Goal: Information Seeking & Learning: Learn about a topic

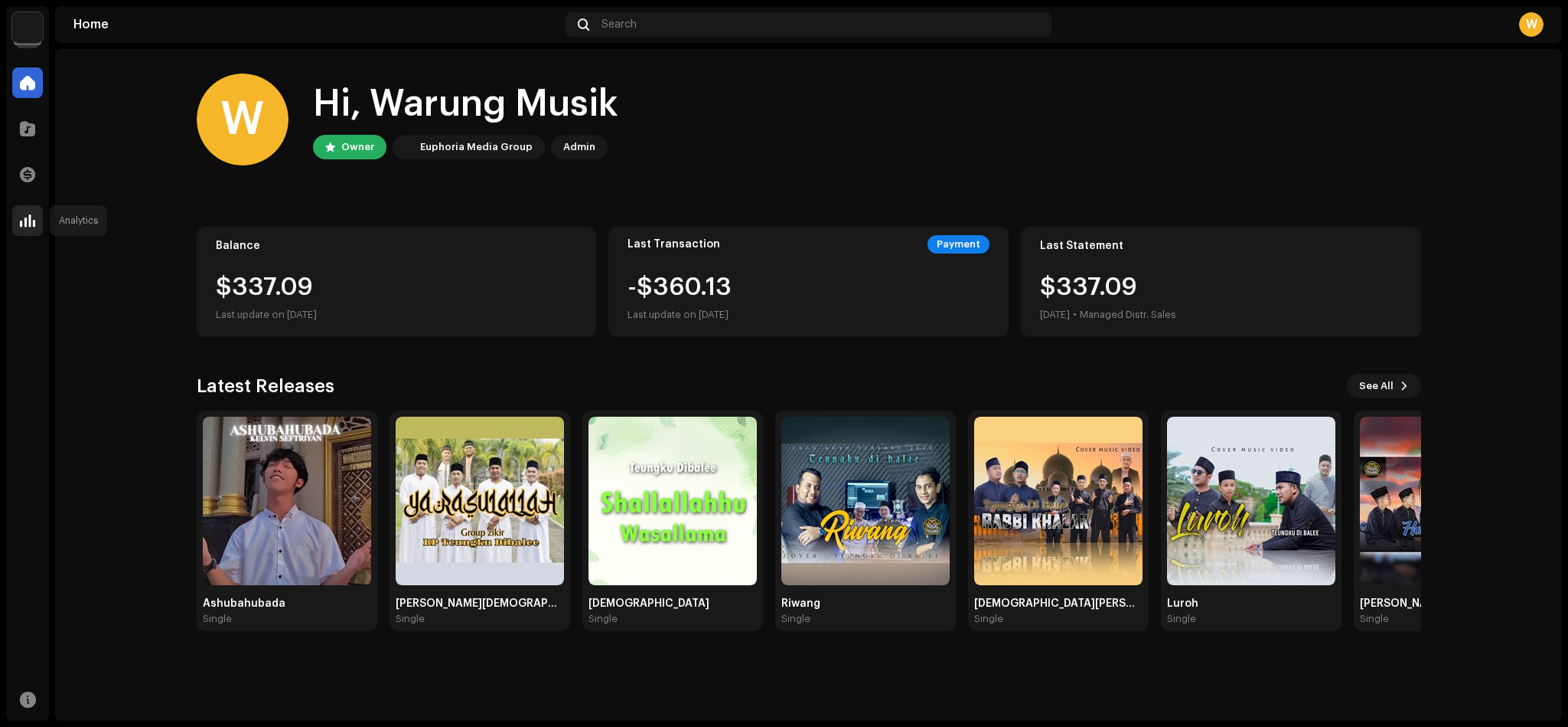
click at [28, 205] on div at bounding box center [28, 220] width 31 height 31
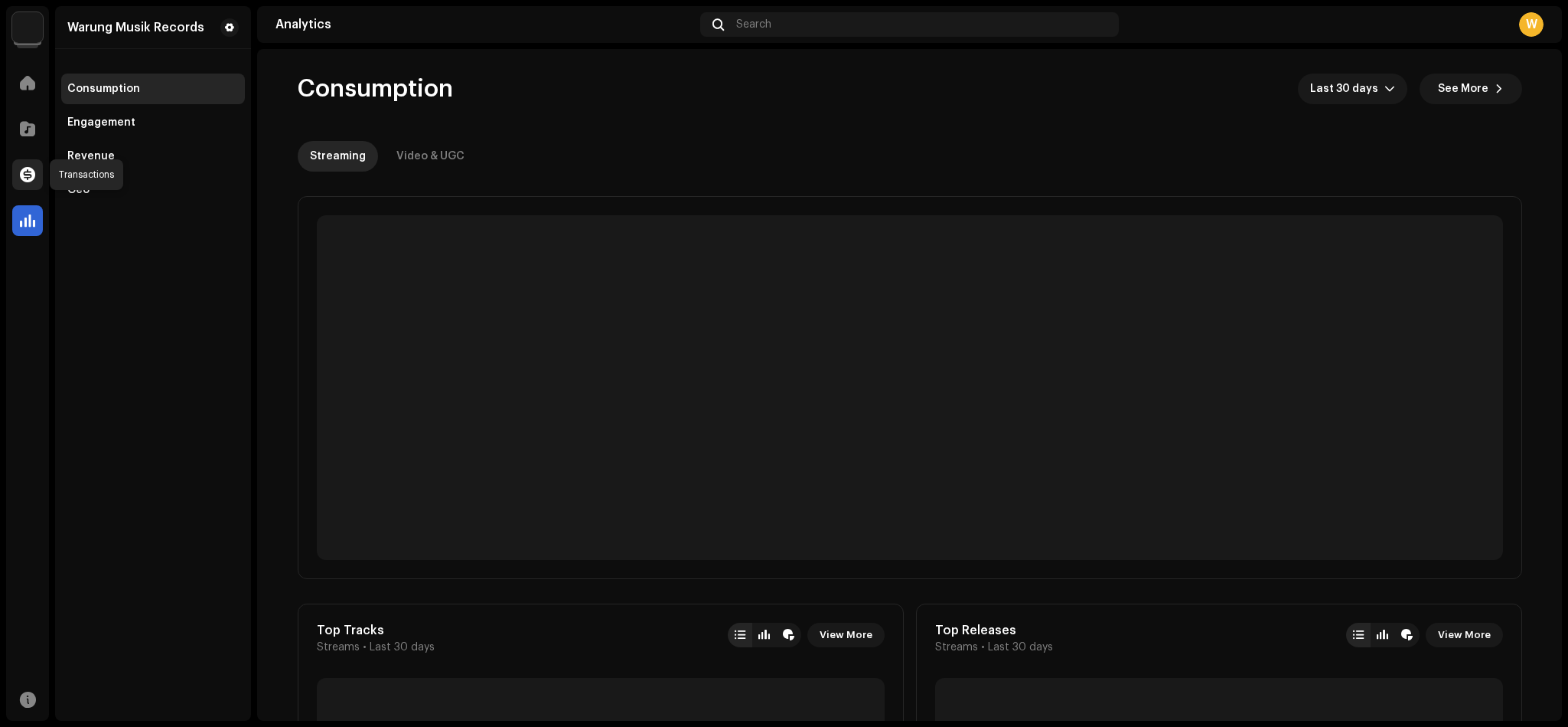
click at [26, 178] on span at bounding box center [28, 174] width 15 height 13
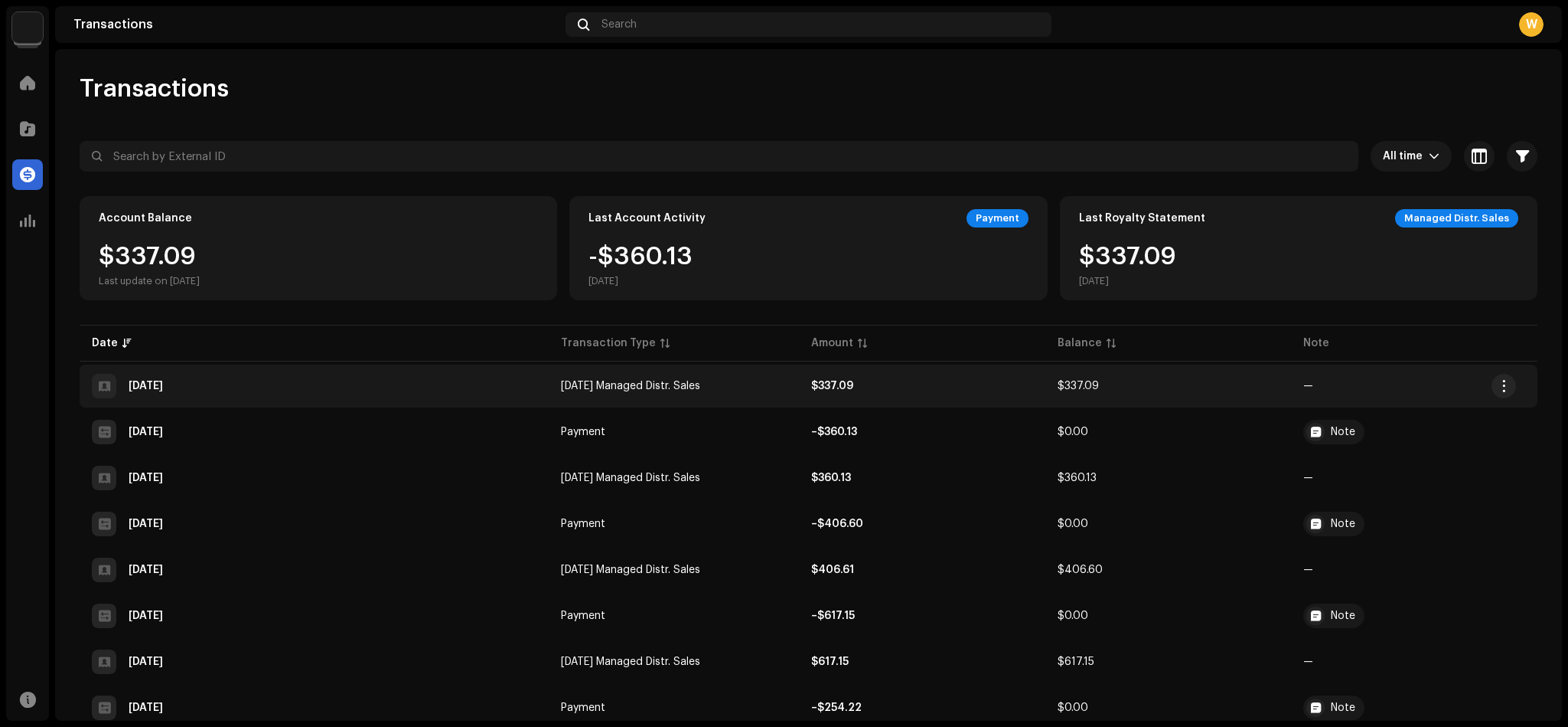
click at [294, 378] on div "[DATE]" at bounding box center [314, 385] width 445 height 24
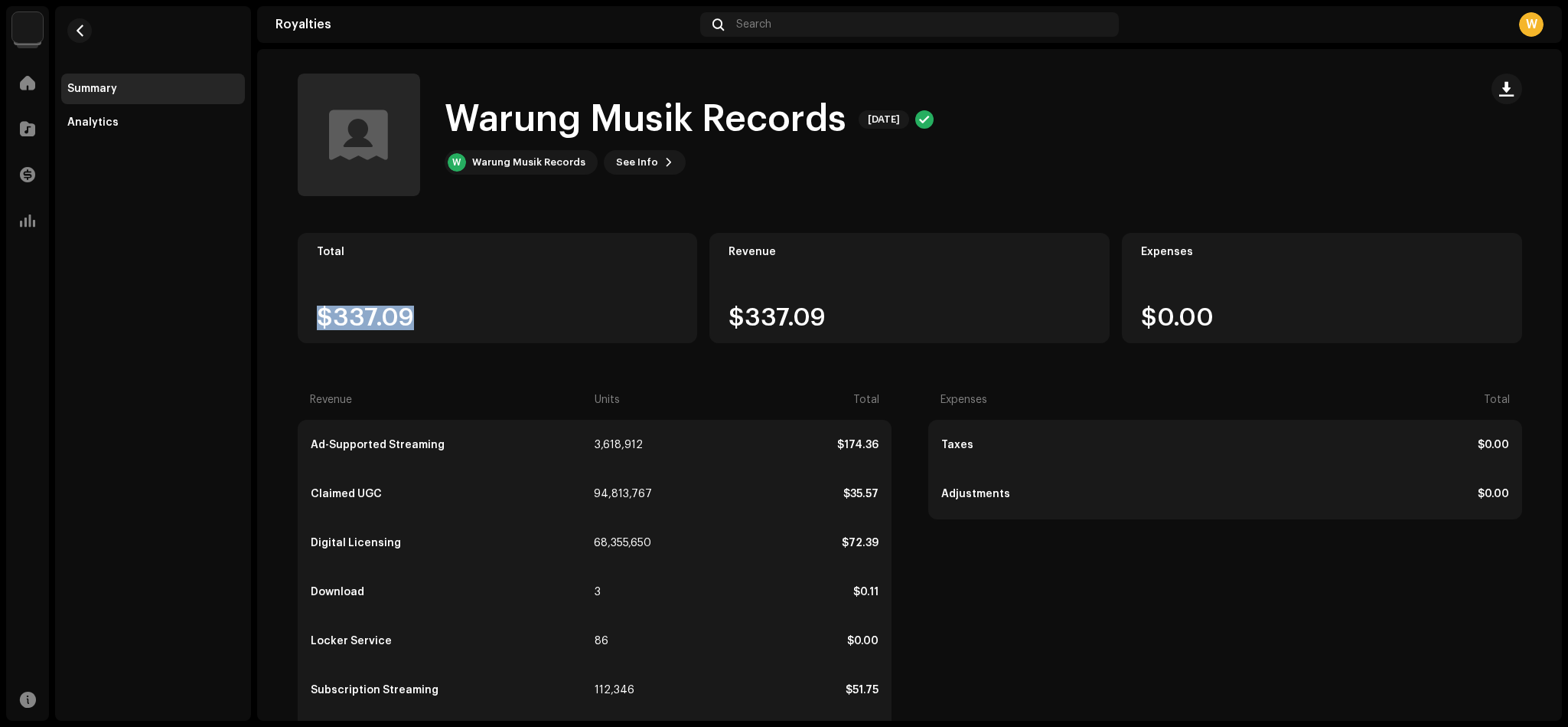
drag, startPoint x: 430, startPoint y: 313, endPoint x: 313, endPoint y: 302, distance: 117.5
click at [313, 302] on div "Total $337.09" at bounding box center [498, 288] width 400 height 111
copy div "$337.09"
click at [115, 121] on div "Analytics" at bounding box center [152, 122] width 172 height 13
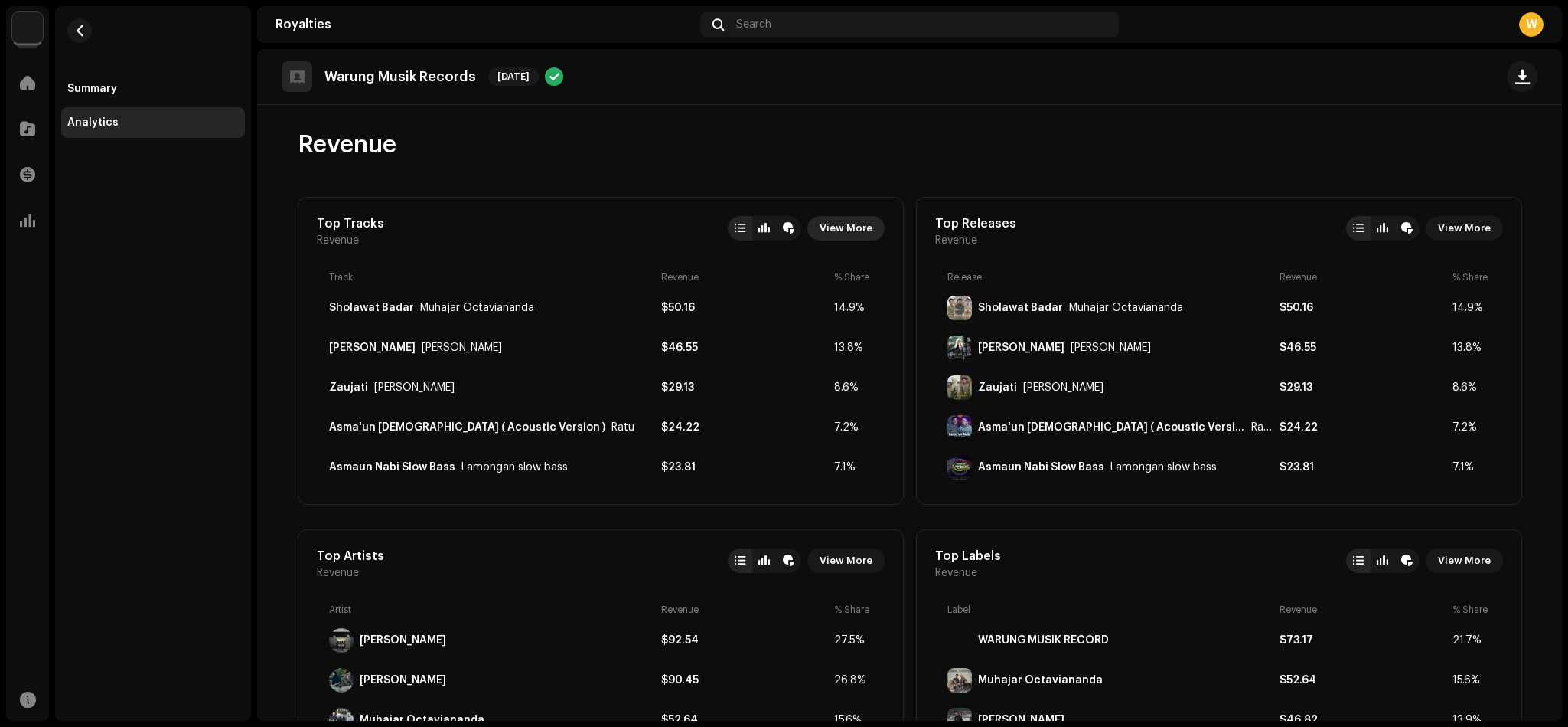
click at [843, 228] on span "View More" at bounding box center [846, 228] width 53 height 31
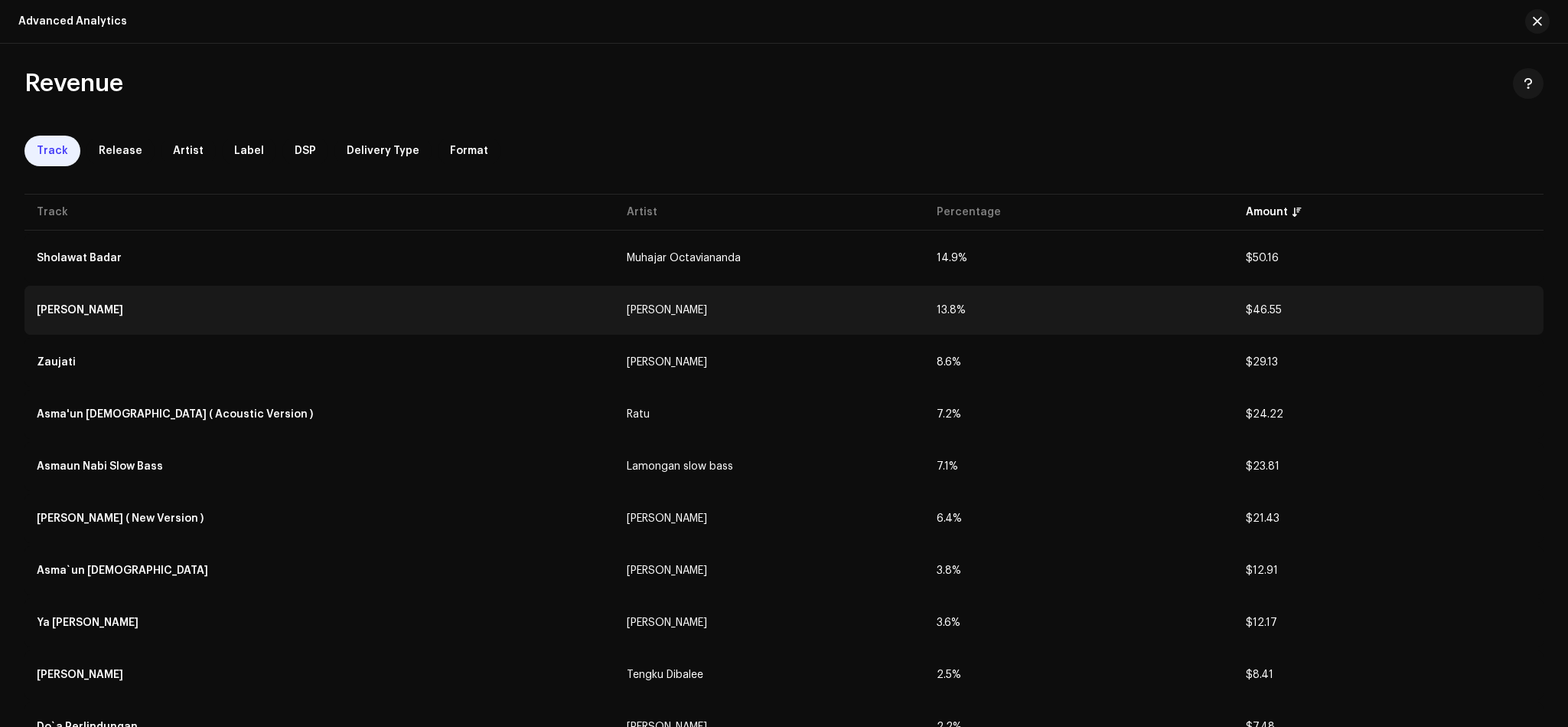
drag, startPoint x: 59, startPoint y: 308, endPoint x: 173, endPoint y: 311, distance: 114.0
click at [173, 311] on td "[PERSON_NAME]" at bounding box center [319, 310] width 590 height 49
copy div "[PERSON_NAME]"
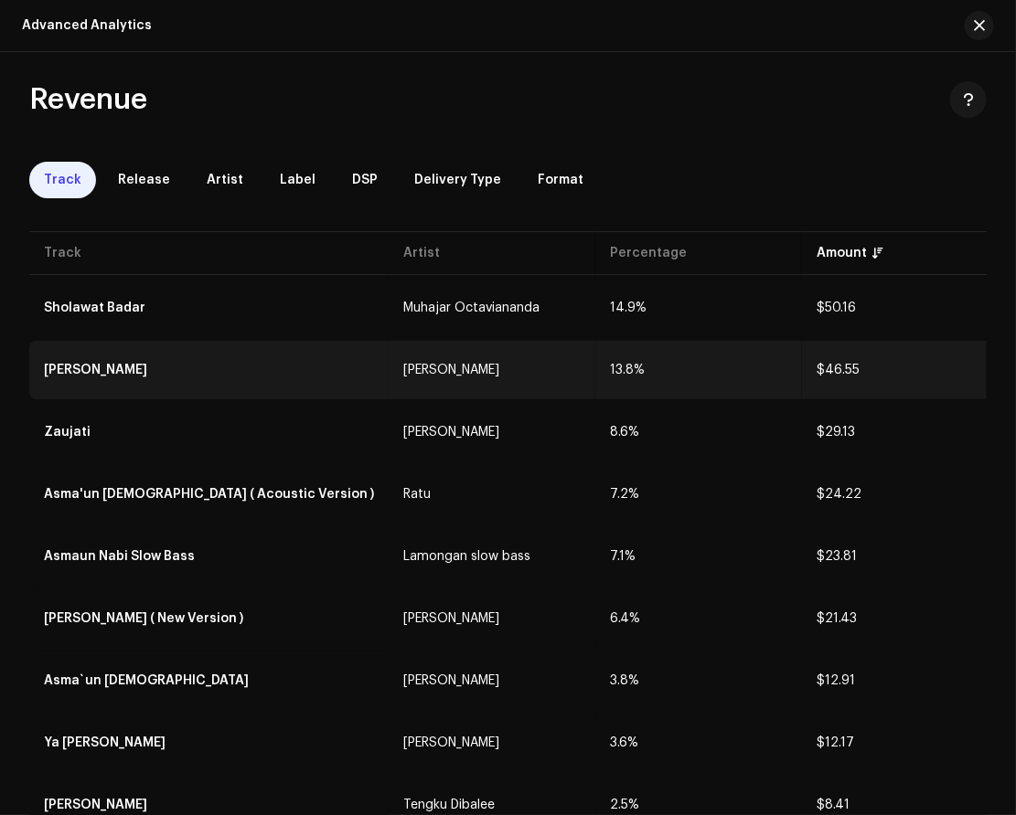
drag, startPoint x: 787, startPoint y: 370, endPoint x: 835, endPoint y: 368, distance: 47.6
click at [835, 368] on td "$46.55" at bounding box center [905, 370] width 207 height 59
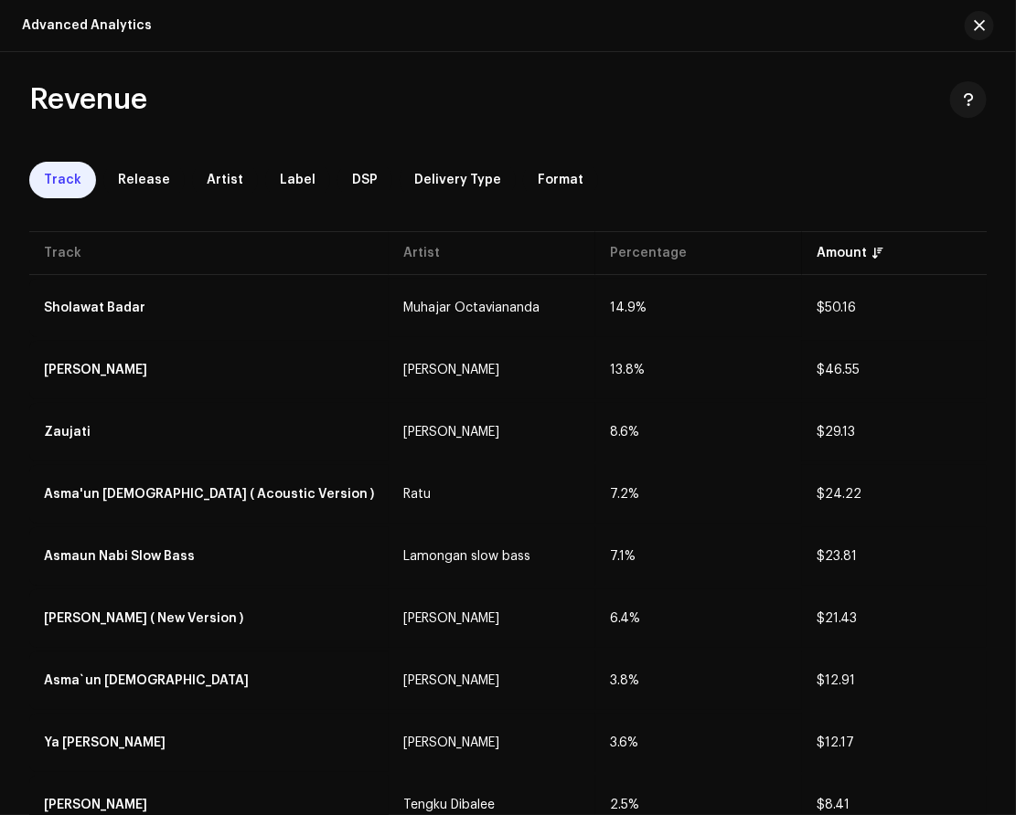
copy span "$46.55"
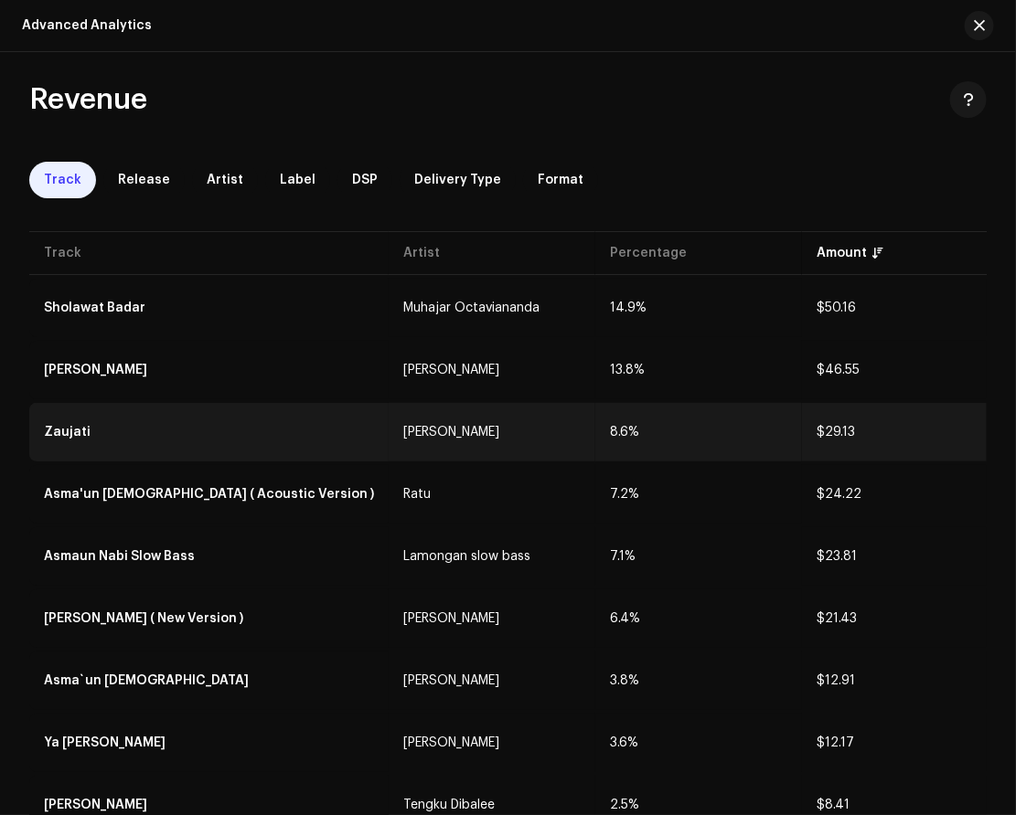
drag, startPoint x: 773, startPoint y: 431, endPoint x: 832, endPoint y: 431, distance: 58.5
click at [832, 431] on tr "[PERSON_NAME] 8.6% $29.13" at bounding box center [518, 432] width 979 height 59
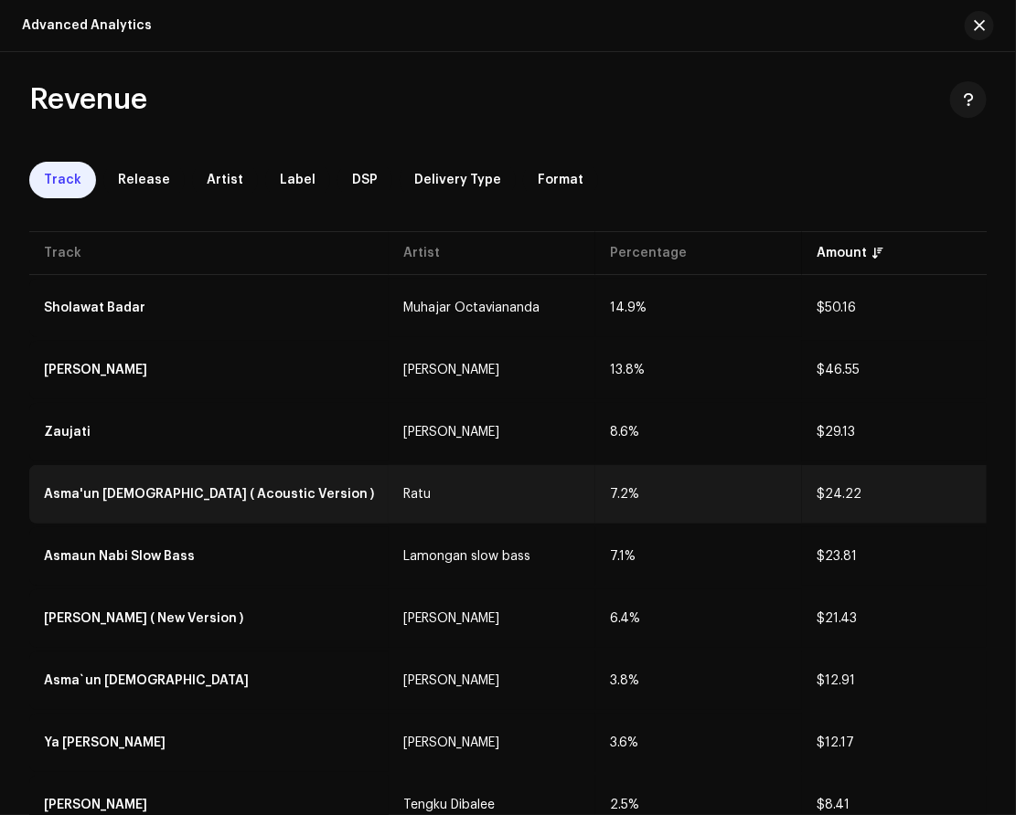
copy tr "$29.13"
drag, startPoint x: 790, startPoint y: 484, endPoint x: 837, endPoint y: 485, distance: 47.6
click at [837, 485] on td "$24.22" at bounding box center [905, 494] width 207 height 59
copy span "$24.22"
click at [802, 492] on td "$24.22" at bounding box center [905, 494] width 207 height 59
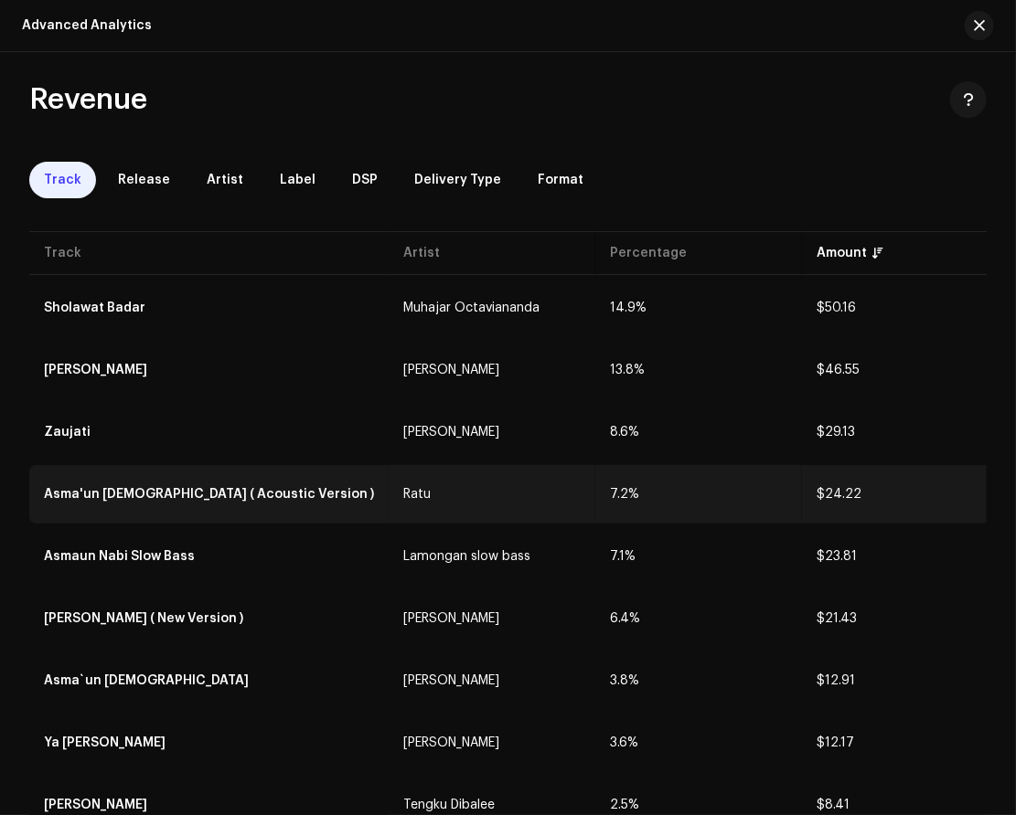
drag, startPoint x: 790, startPoint y: 484, endPoint x: 850, endPoint y: 486, distance: 60.4
click at [850, 486] on td "$24.22" at bounding box center [905, 494] width 207 height 59
copy span "$24.22"
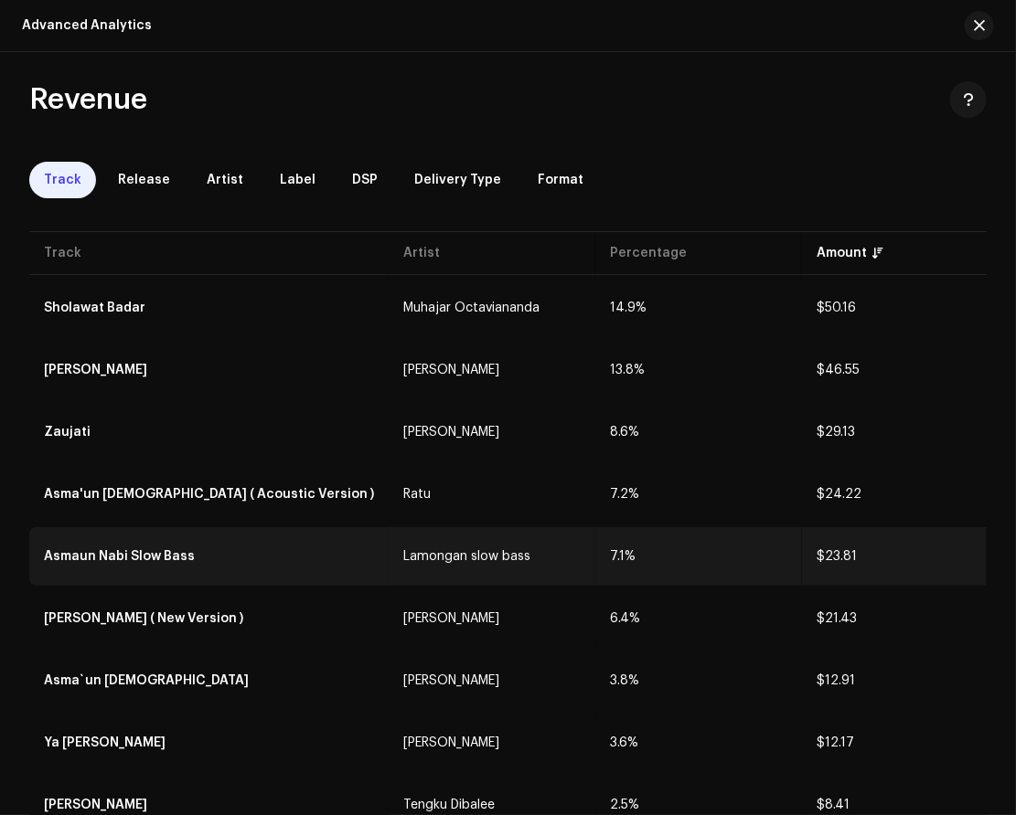
drag, startPoint x: 787, startPoint y: 551, endPoint x: 843, endPoint y: 551, distance: 55.8
click at [843, 551] on td "$23.81" at bounding box center [905, 556] width 207 height 59
copy span "$23.81"
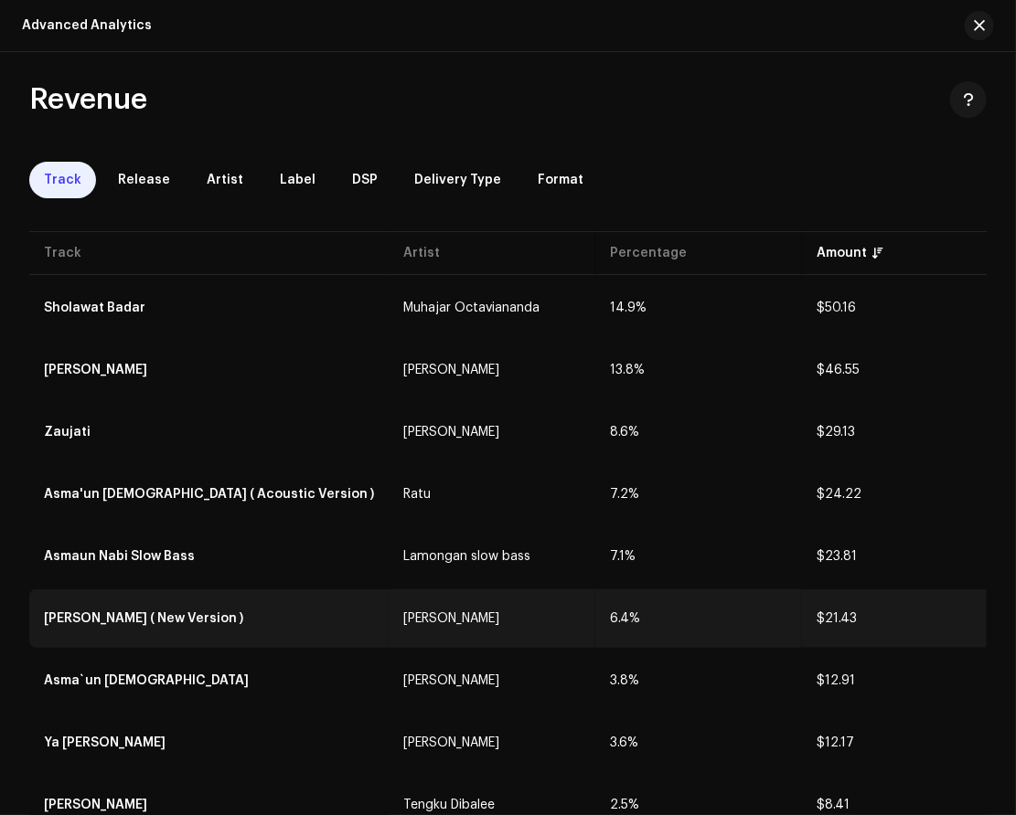
drag, startPoint x: 784, startPoint y: 614, endPoint x: 835, endPoint y: 614, distance: 50.3
click at [835, 614] on td "$21.43" at bounding box center [905, 619] width 207 height 59
copy span "$21.43"
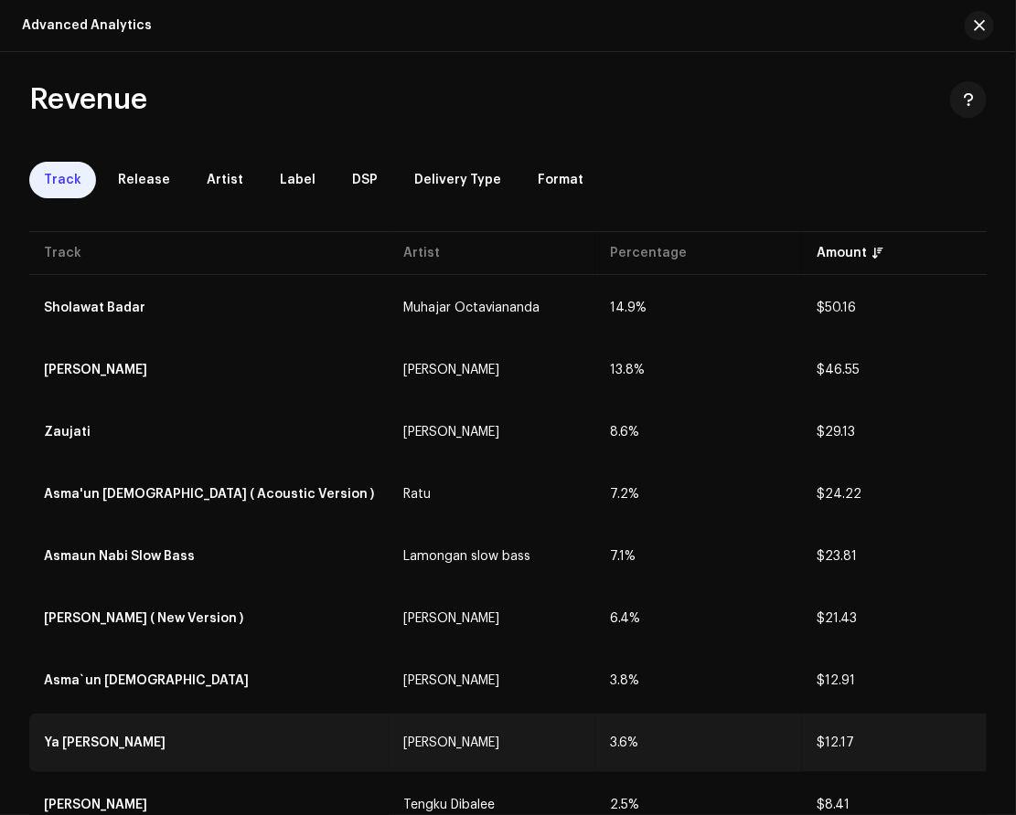
drag, startPoint x: 787, startPoint y: 730, endPoint x: 832, endPoint y: 735, distance: 45.1
click at [832, 735] on td "$12.17" at bounding box center [905, 743] width 207 height 59
copy span "$12.17"
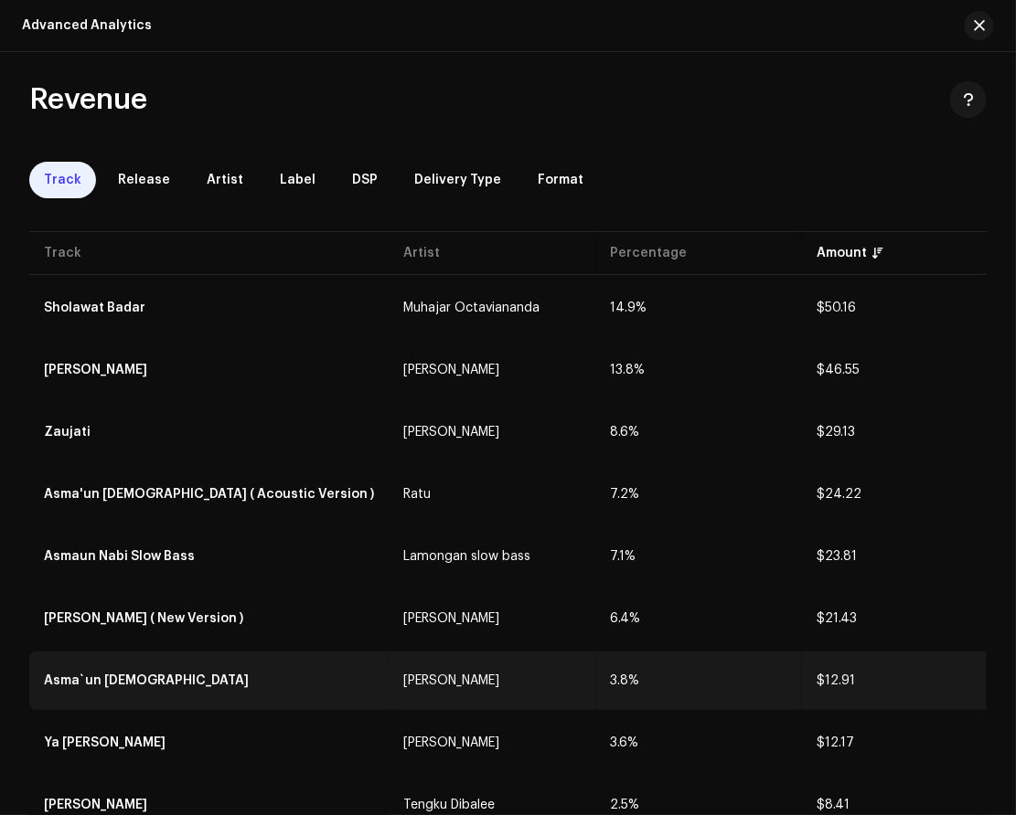
drag, startPoint x: 787, startPoint y: 673, endPoint x: 835, endPoint y: 670, distance: 47.6
click at [835, 670] on td "$12.91" at bounding box center [905, 681] width 207 height 59
copy span "$12.91"
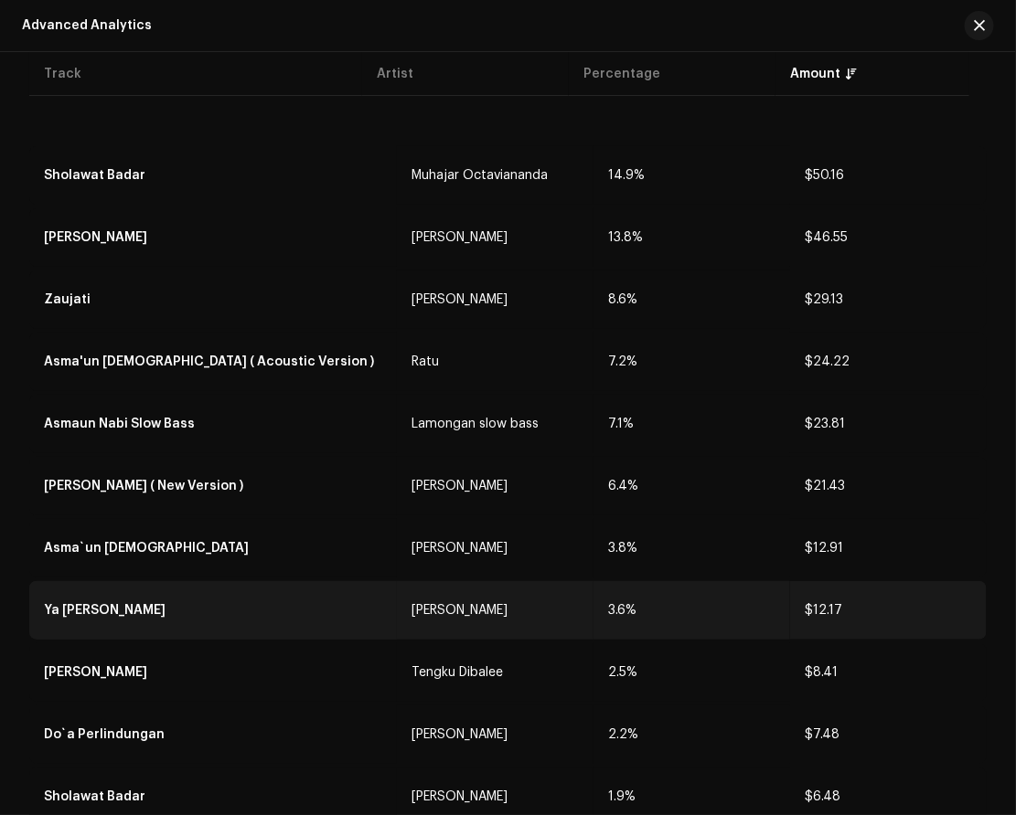
scroll to position [274, 0]
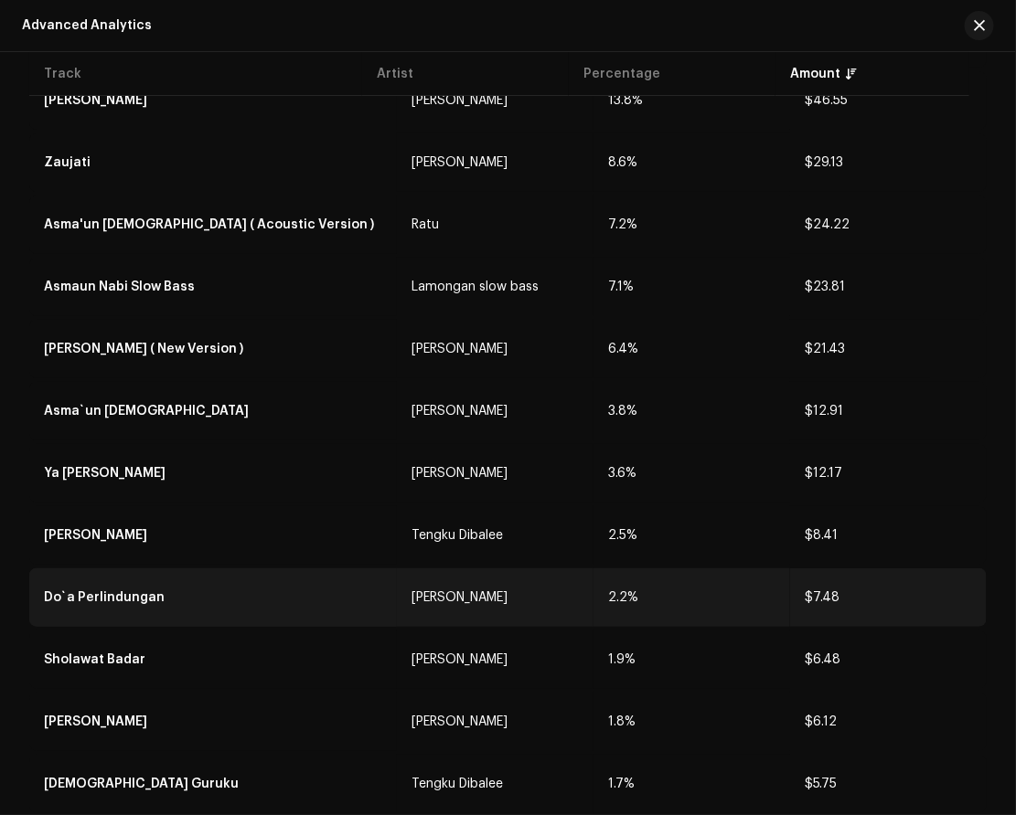
drag, startPoint x: 785, startPoint y: 584, endPoint x: 829, endPoint y: 590, distance: 44.2
click at [829, 590] on td "$7.48" at bounding box center [888, 598] width 197 height 59
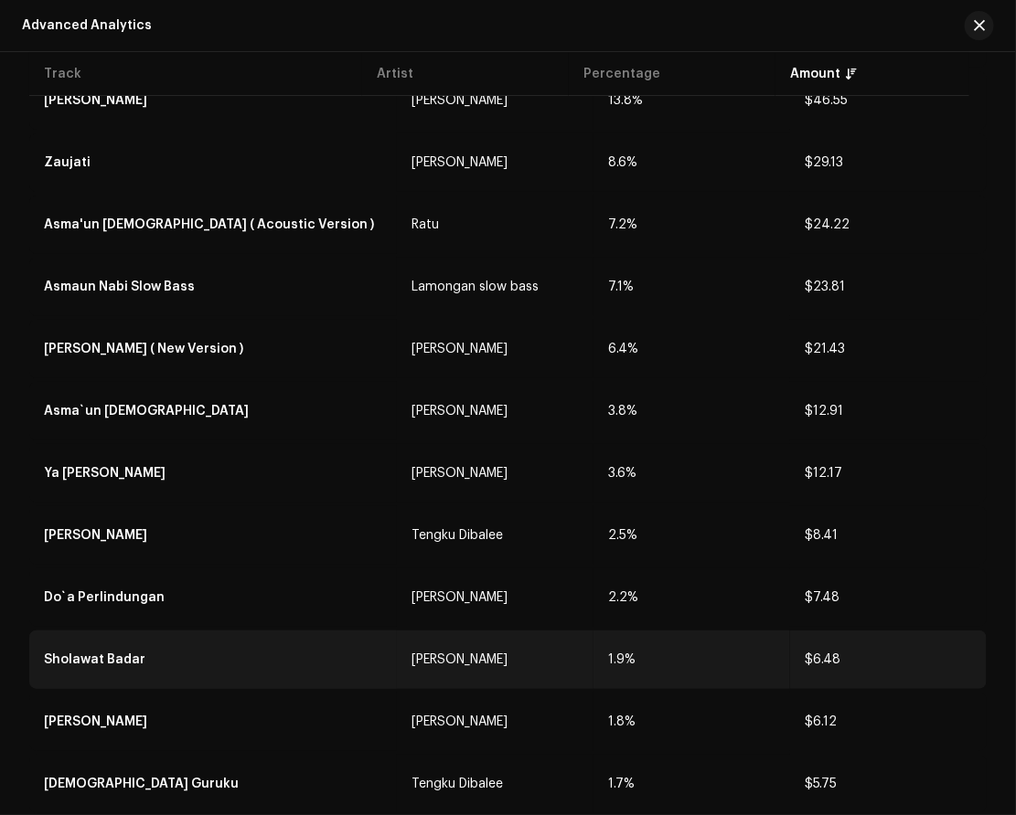
drag, startPoint x: 780, startPoint y: 643, endPoint x: 836, endPoint y: 650, distance: 57.2
click at [836, 650] on td "$6.48" at bounding box center [888, 660] width 197 height 59
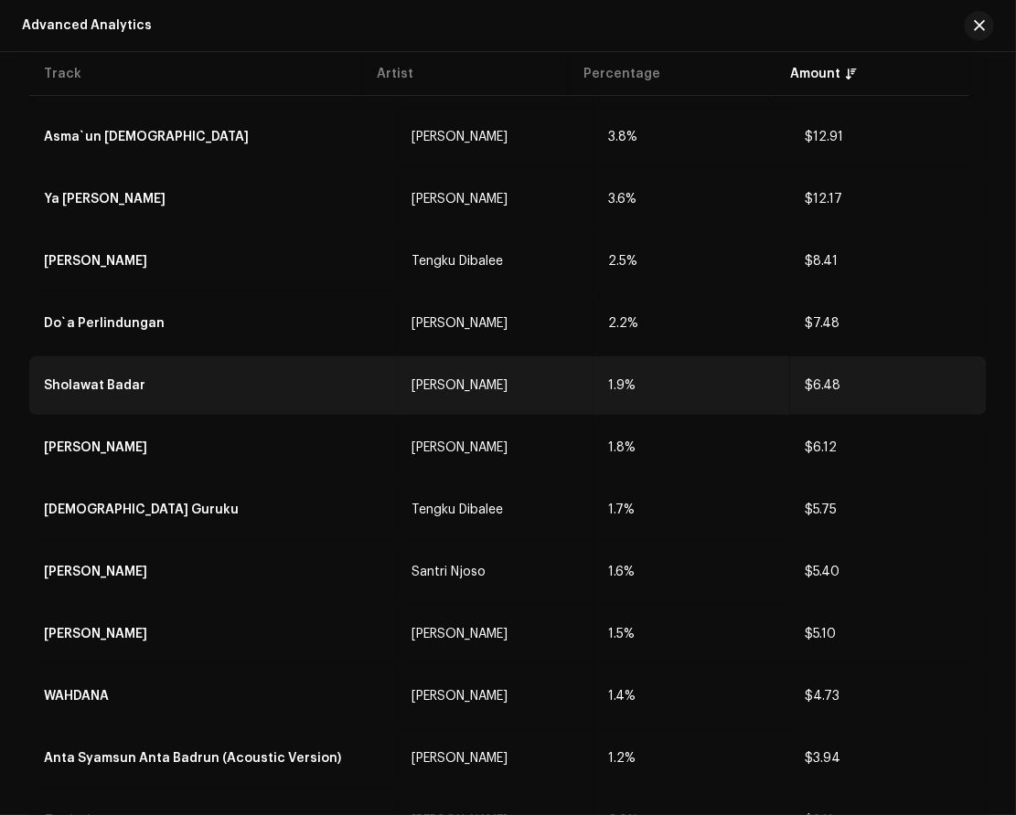
scroll to position [686, 0]
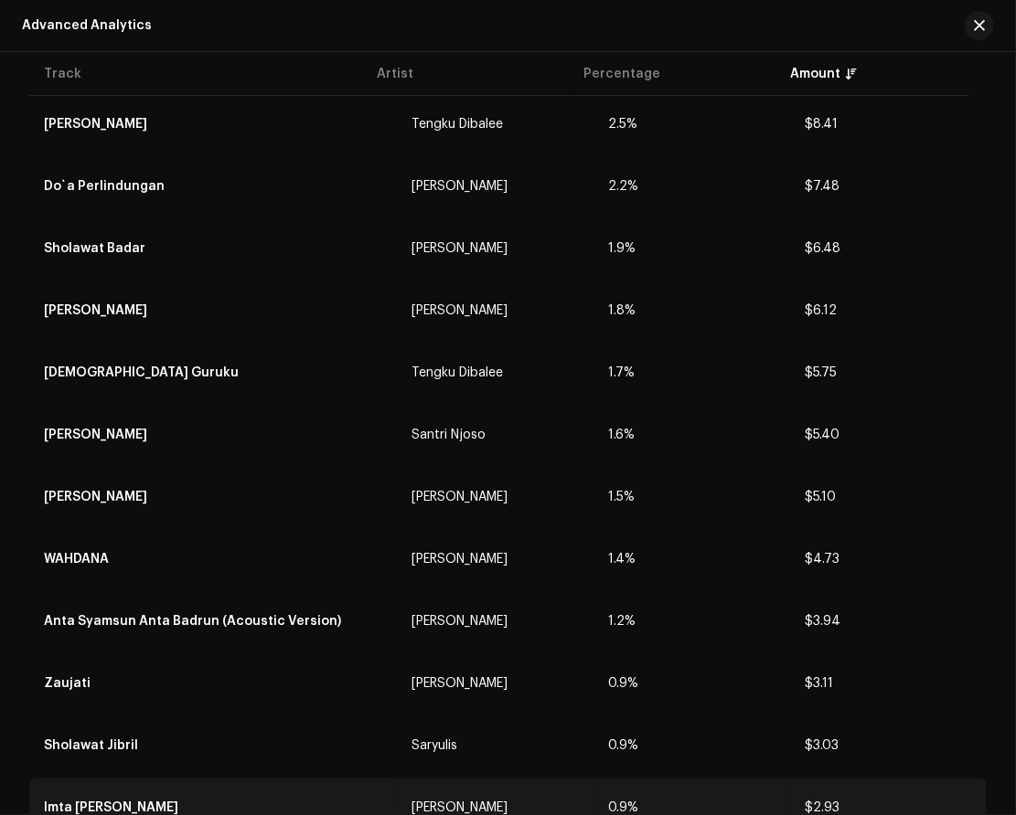
click at [650, 779] on td "0.9%" at bounding box center [691, 808] width 197 height 59
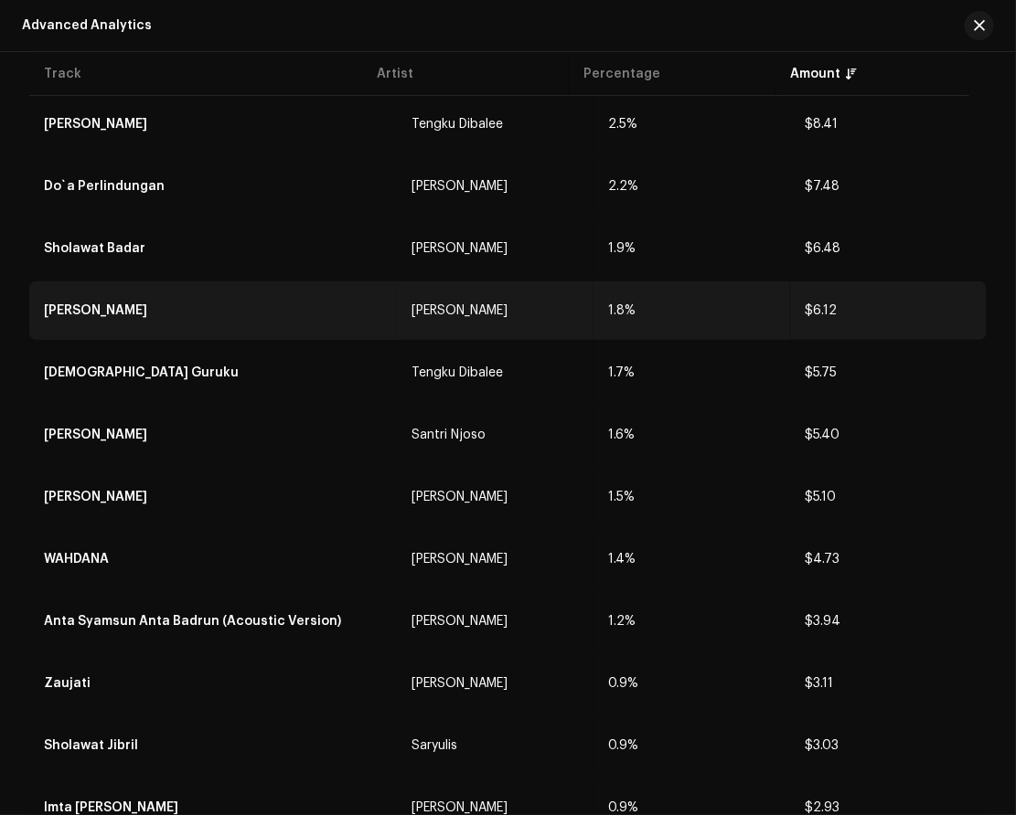
drag, startPoint x: 785, startPoint y: 293, endPoint x: 839, endPoint y: 297, distance: 54.1
click at [839, 297] on td "$6.12" at bounding box center [888, 311] width 197 height 59
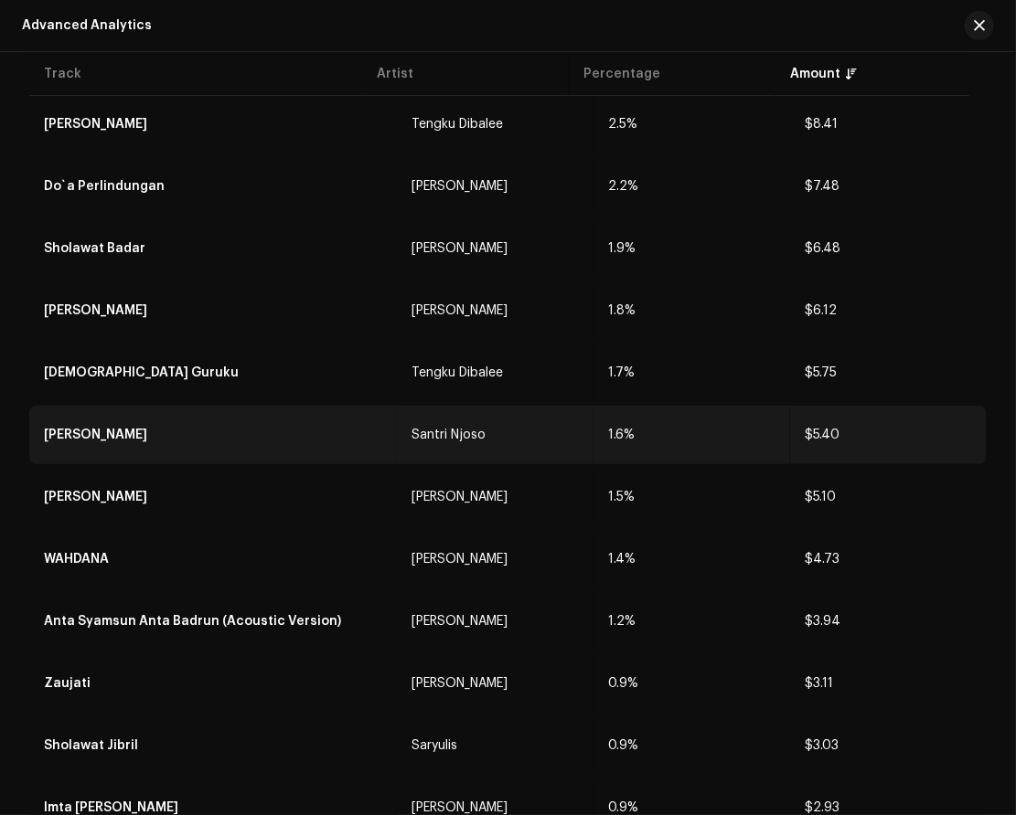
drag, startPoint x: 784, startPoint y: 421, endPoint x: 832, endPoint y: 420, distance: 47.5
click at [832, 420] on td "$5.40" at bounding box center [888, 435] width 197 height 59
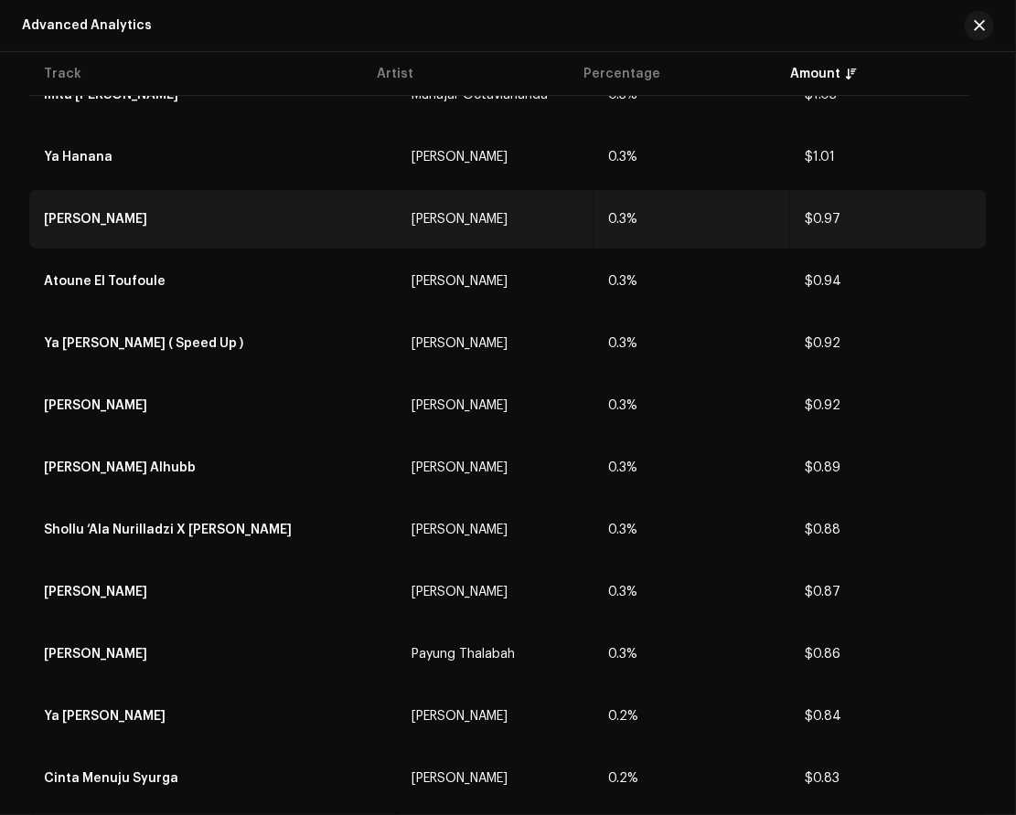
scroll to position [2661, 0]
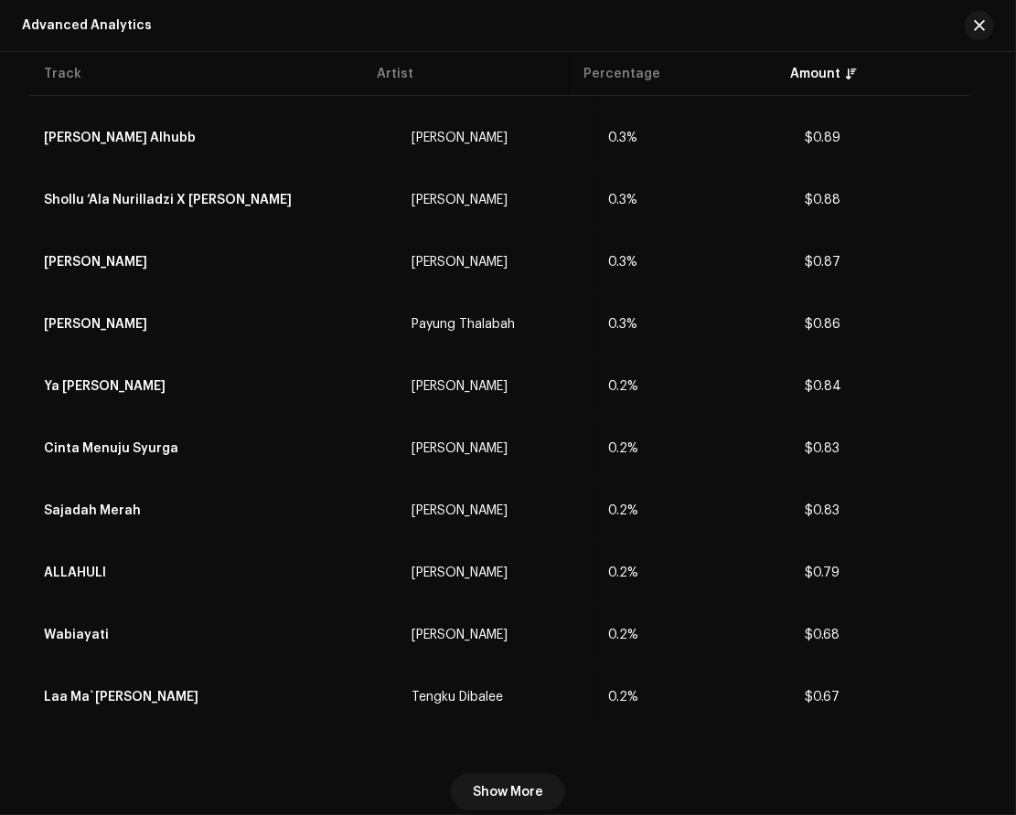
click at [640, 741] on div "Show More" at bounding box center [507, 785] width 957 height 110
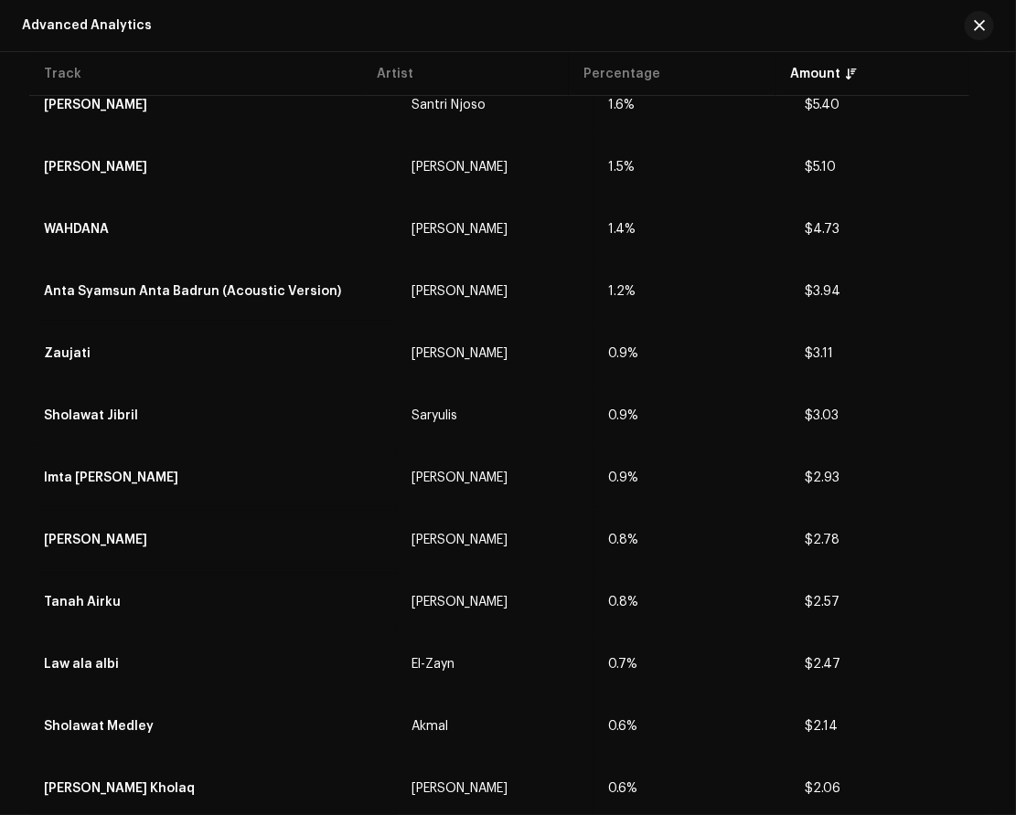
scroll to position [467, 0]
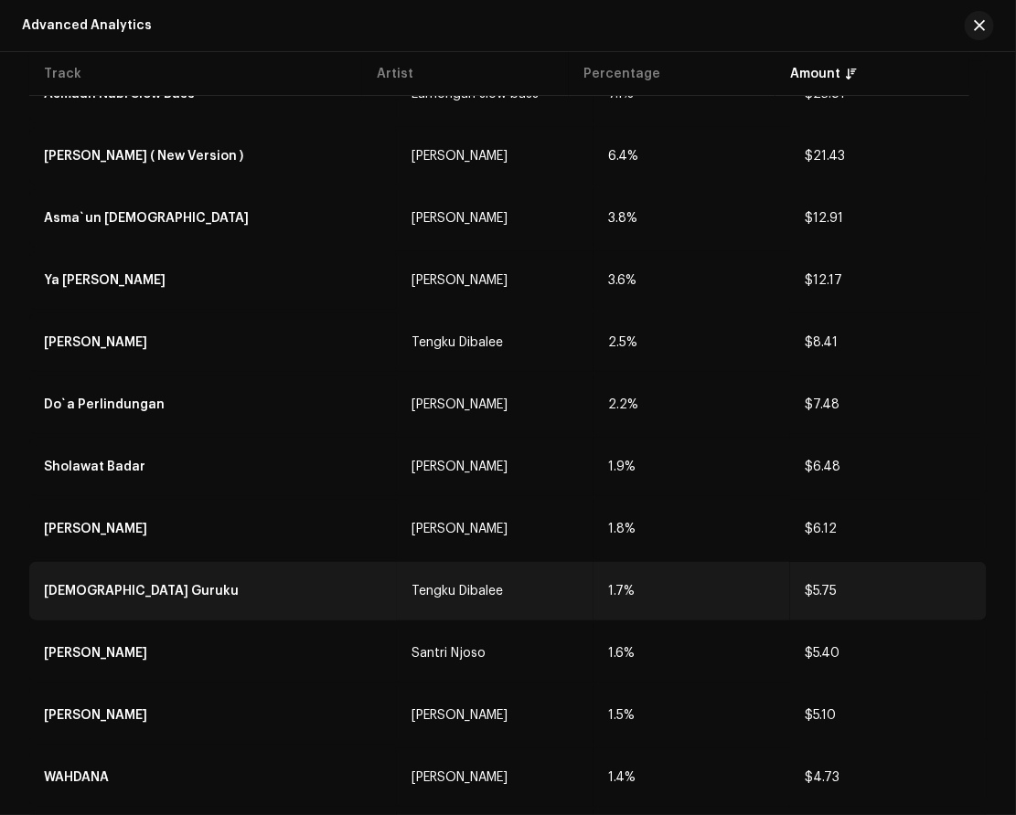
drag, startPoint x: 788, startPoint y: 573, endPoint x: 823, endPoint y: 569, distance: 35.0
click at [823, 569] on td "$5.75" at bounding box center [888, 591] width 197 height 59
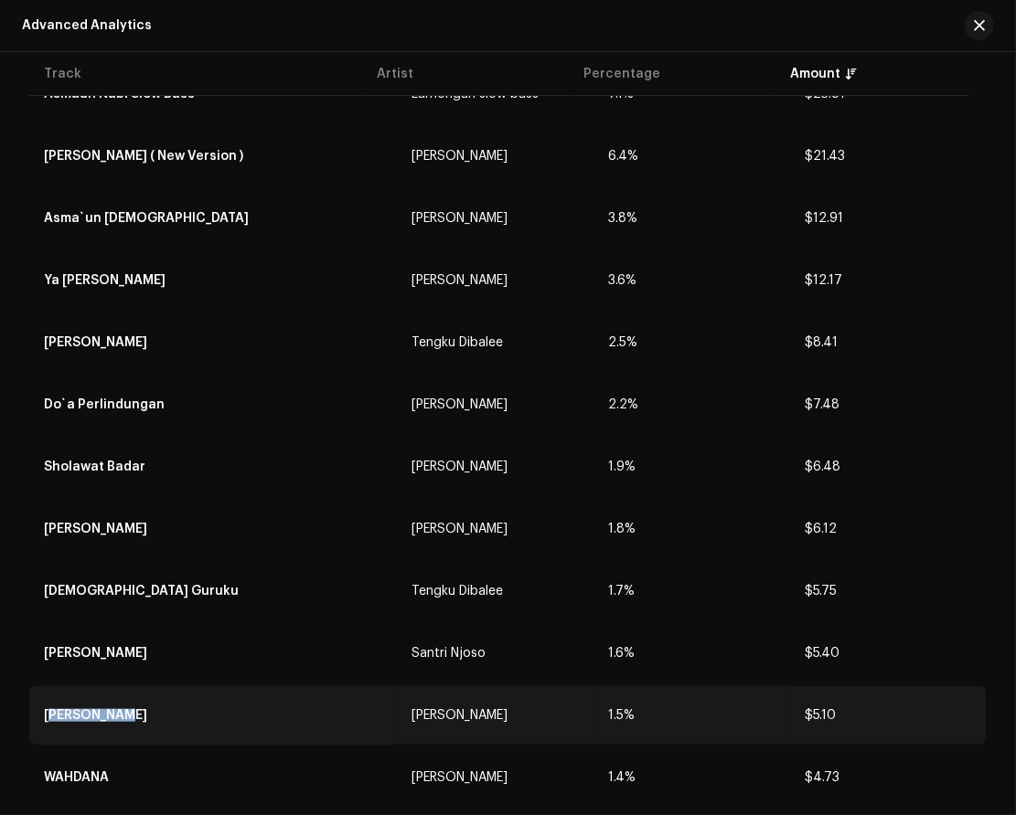
drag, startPoint x: 115, startPoint y: 699, endPoint x: 31, endPoint y: 705, distance: 84.3
click at [31, 705] on td "[PERSON_NAME]" at bounding box center [213, 716] width 368 height 59
click at [156, 700] on div "[PERSON_NAME]" at bounding box center [213, 716] width 338 height 37
drag, startPoint x: 145, startPoint y: 702, endPoint x: 31, endPoint y: 694, distance: 114.6
click at [31, 694] on td "[PERSON_NAME]" at bounding box center [213, 716] width 368 height 59
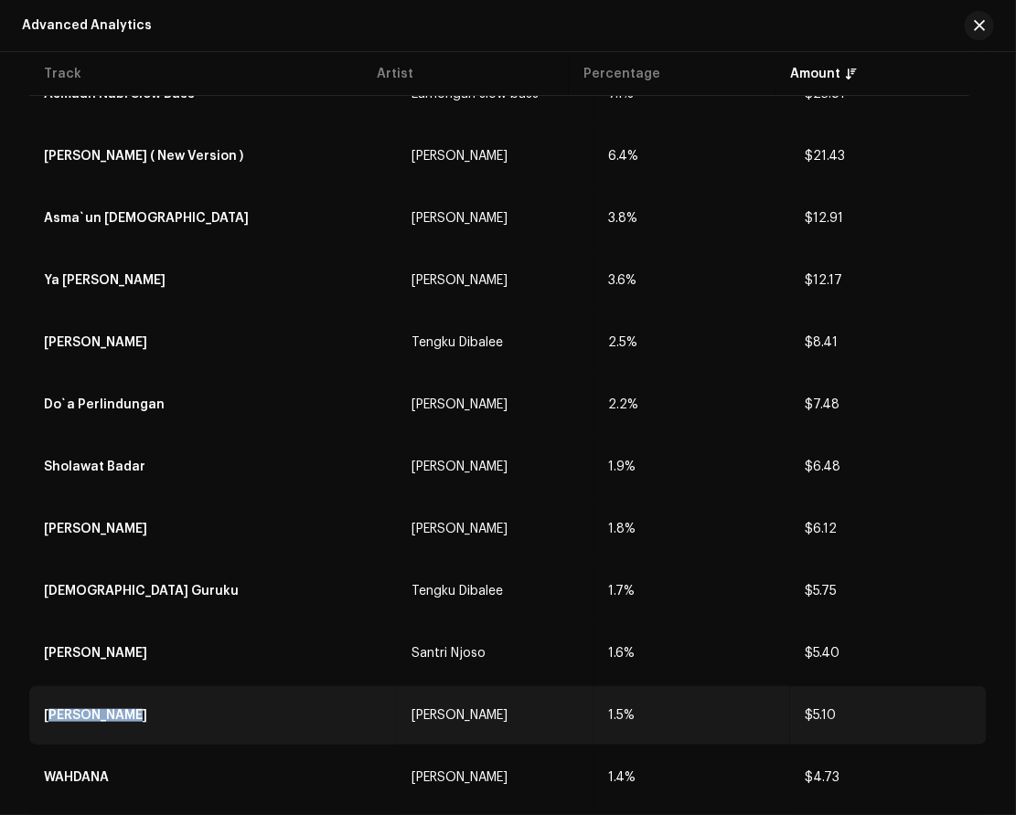
drag, startPoint x: 782, startPoint y: 692, endPoint x: 820, endPoint y: 691, distance: 38.4
click at [820, 691] on td "$5.10" at bounding box center [888, 716] width 197 height 59
